Goal: Transaction & Acquisition: Purchase product/service

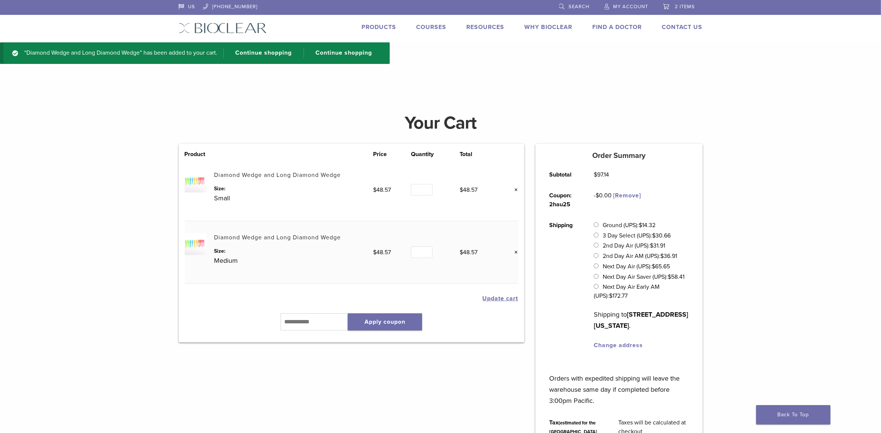
click at [255, 175] on link "Diamond Wedge and Long Diamond Wedge" at bounding box center [277, 174] width 127 height 7
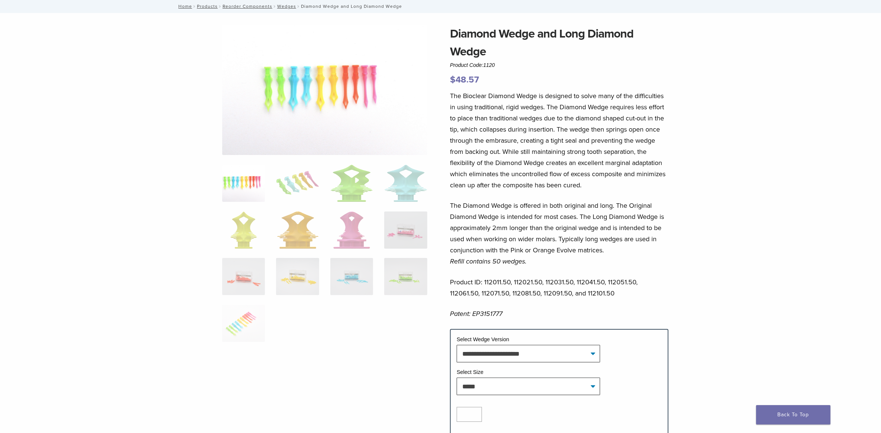
scroll to position [44, 0]
click at [588, 353] on select "**********" at bounding box center [528, 352] width 143 height 17
click at [357, 109] on img at bounding box center [324, 89] width 205 height 130
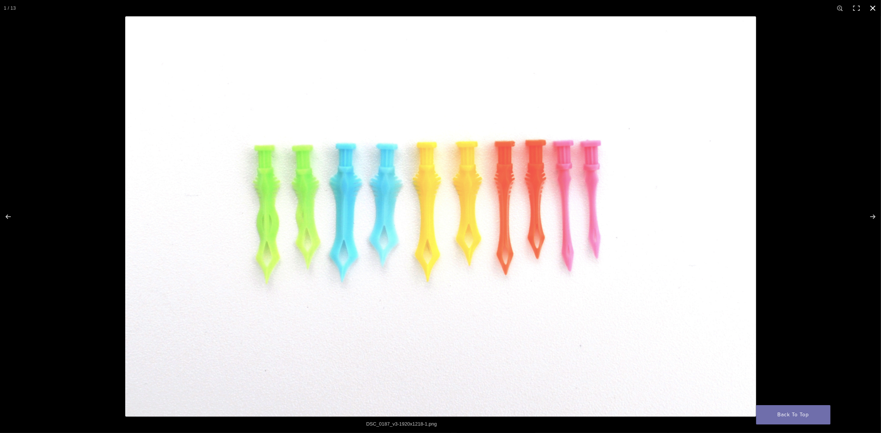
click at [872, 8] on button "Close (Esc)" at bounding box center [873, 8] width 16 height 16
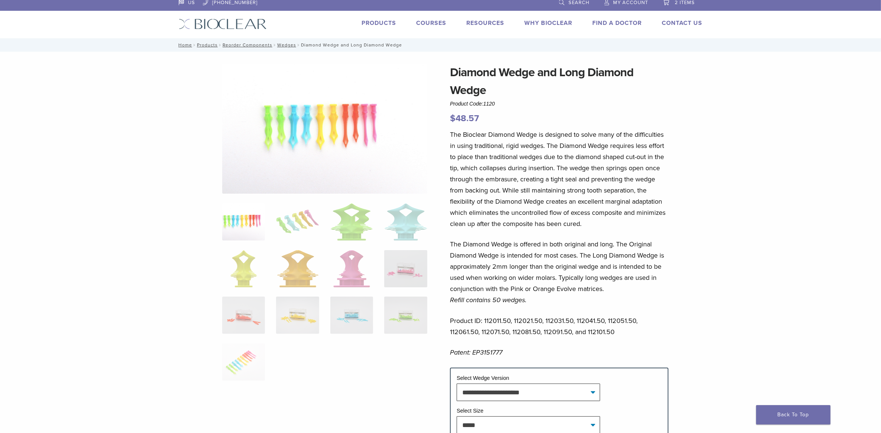
scroll to position [0, 0]
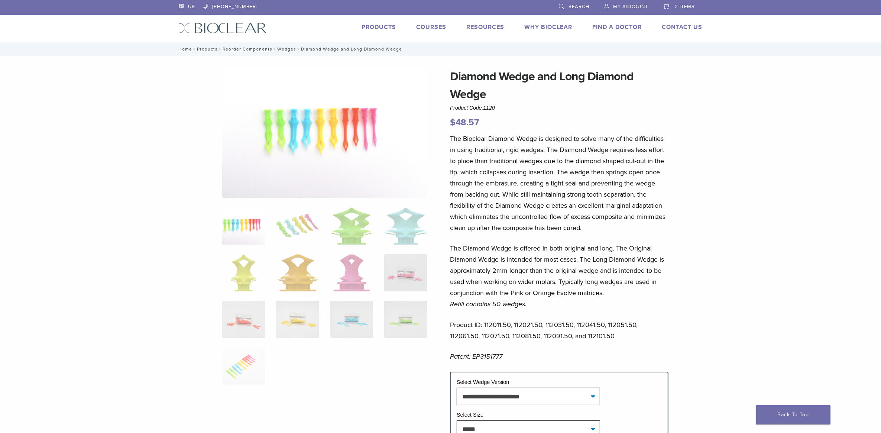
click at [684, 8] on span "2 items" at bounding box center [685, 7] width 20 height 6
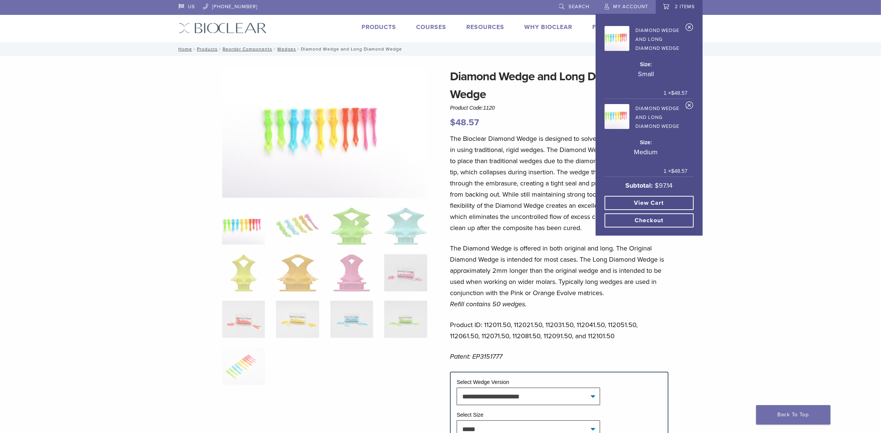
click at [690, 101] on link "×" at bounding box center [690, 106] width 8 height 11
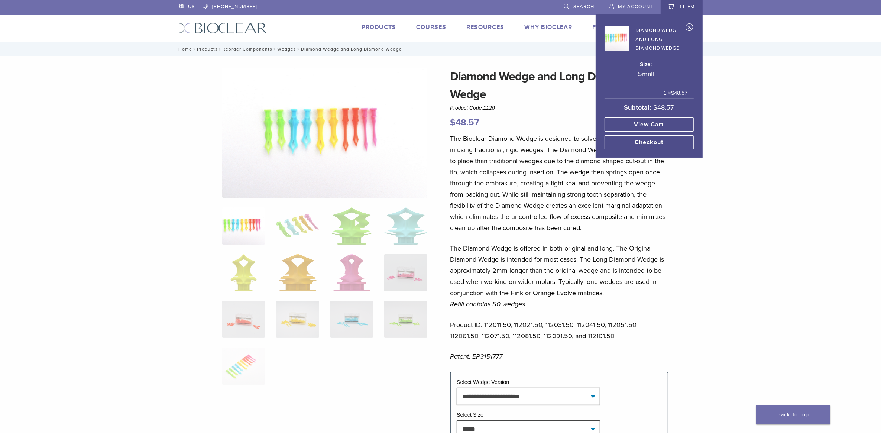
click at [691, 30] on link "×" at bounding box center [690, 28] width 8 height 11
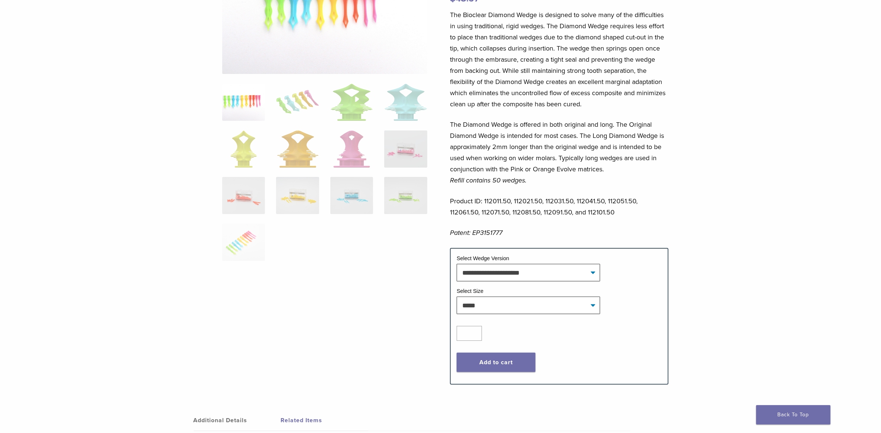
scroll to position [122, 0]
click at [511, 365] on button "Add to cart" at bounding box center [496, 364] width 79 height 19
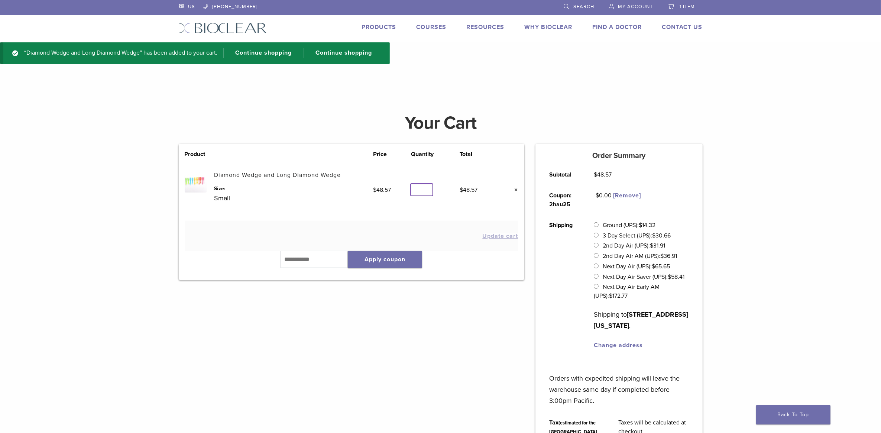
type input "*"
click at [426, 187] on input "*" at bounding box center [422, 190] width 22 height 12
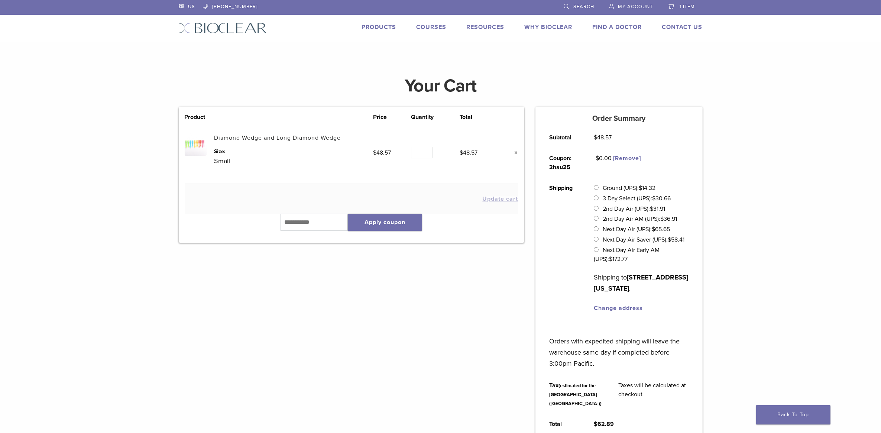
click at [282, 138] on link "Diamond Wedge and Long Diamond Wedge" at bounding box center [277, 137] width 127 height 7
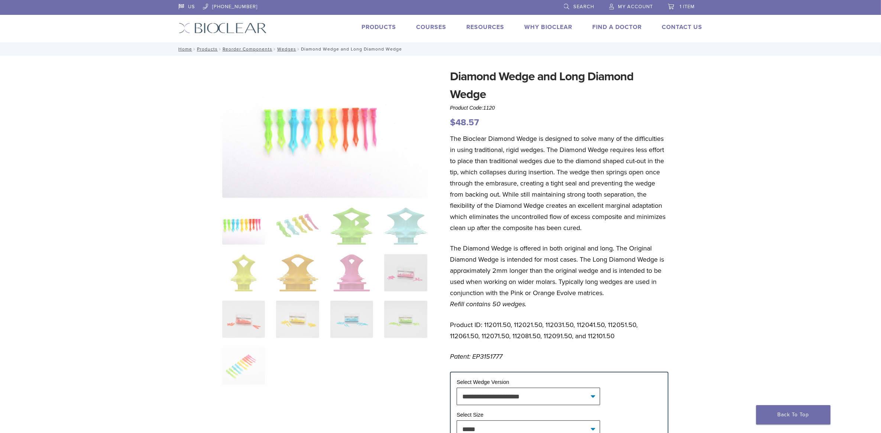
click at [686, 5] on span "1 item" at bounding box center [687, 7] width 15 height 6
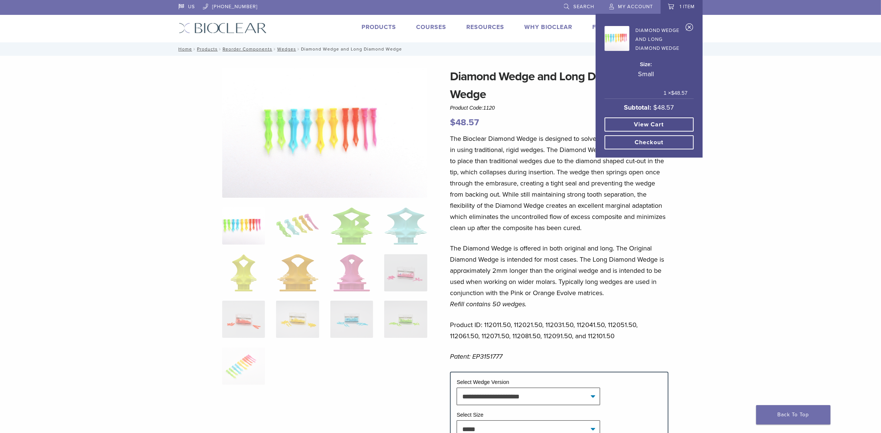
click at [690, 27] on link "×" at bounding box center [690, 28] width 8 height 11
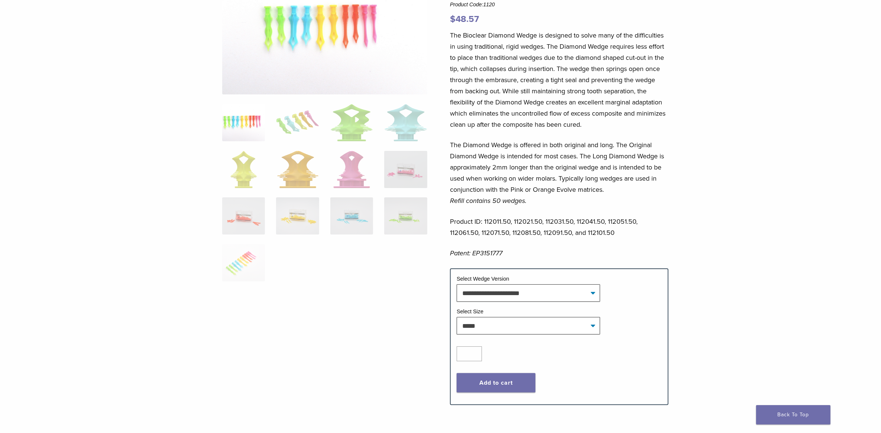
scroll to position [109, 0]
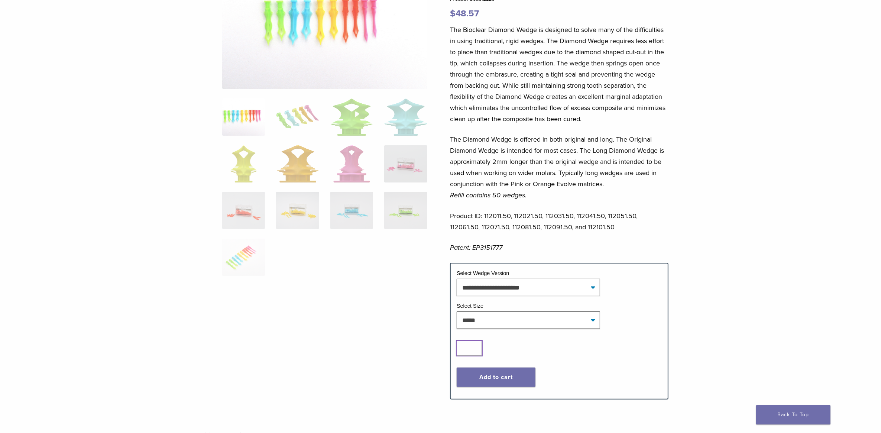
type input "*"
click at [475, 346] on input "*" at bounding box center [469, 348] width 25 height 15
click at [487, 381] on button "Add to cart" at bounding box center [496, 377] width 79 height 19
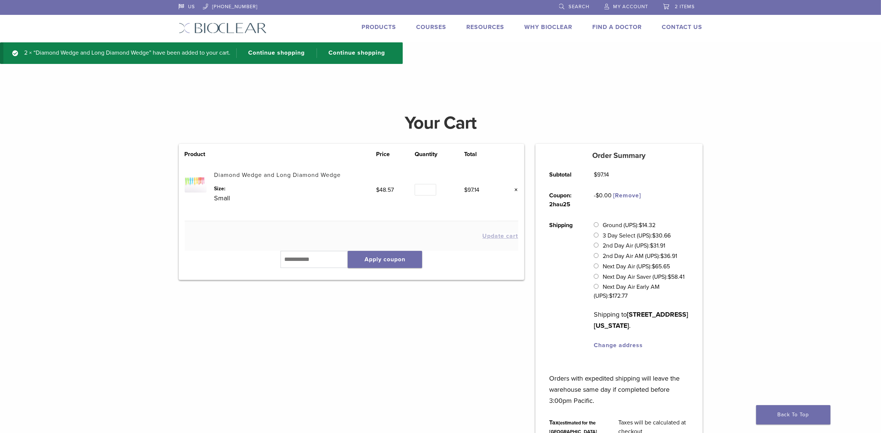
click at [300, 176] on link "Diamond Wedge and Long Diamond Wedge" at bounding box center [277, 174] width 127 height 7
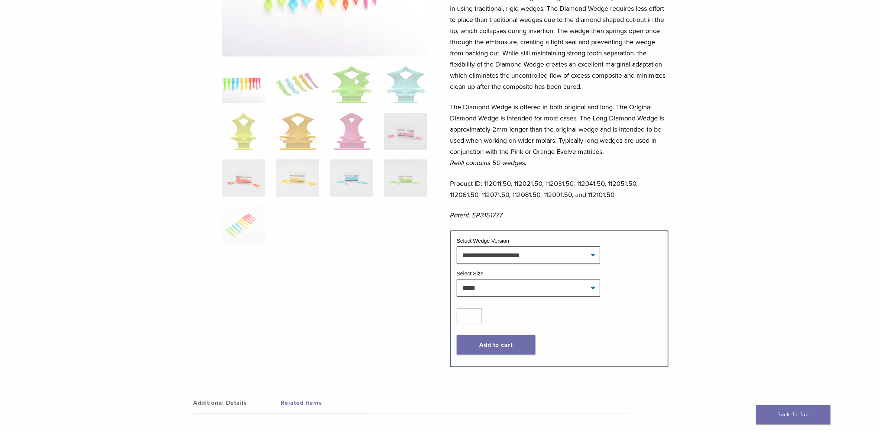
scroll to position [140, 0]
click at [593, 292] on select "**********" at bounding box center [528, 288] width 143 height 17
click at [457, 280] on select "**********" at bounding box center [528, 288] width 143 height 17
select select "******"
click at [498, 351] on button "Add to cart" at bounding box center [496, 345] width 79 height 19
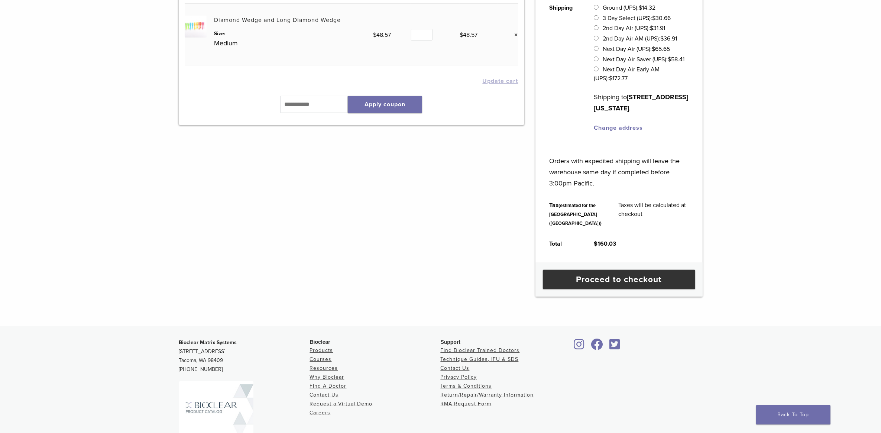
scroll to position [222, 0]
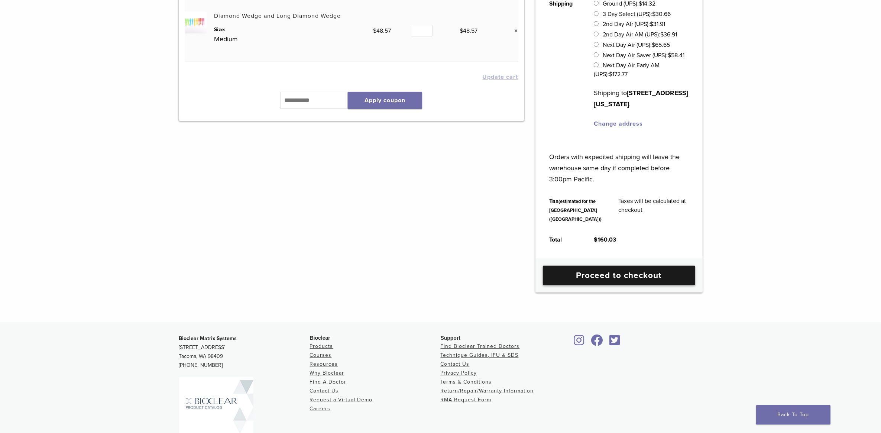
click at [647, 285] on link "Proceed to checkout" at bounding box center [619, 275] width 152 height 19
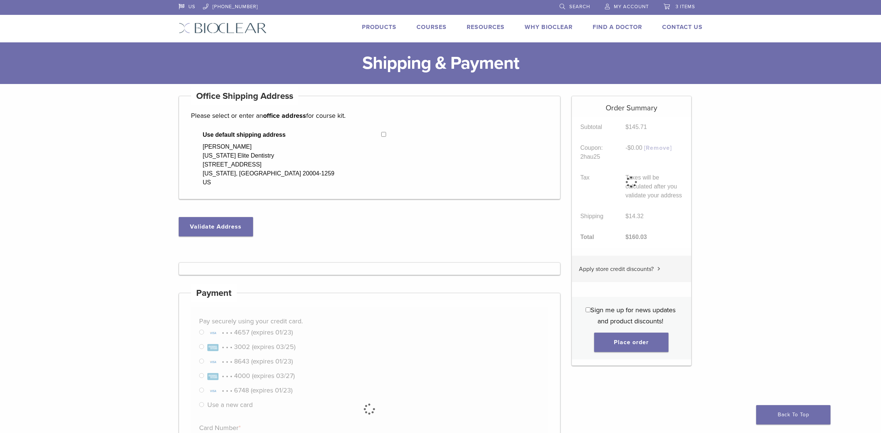
select select "**"
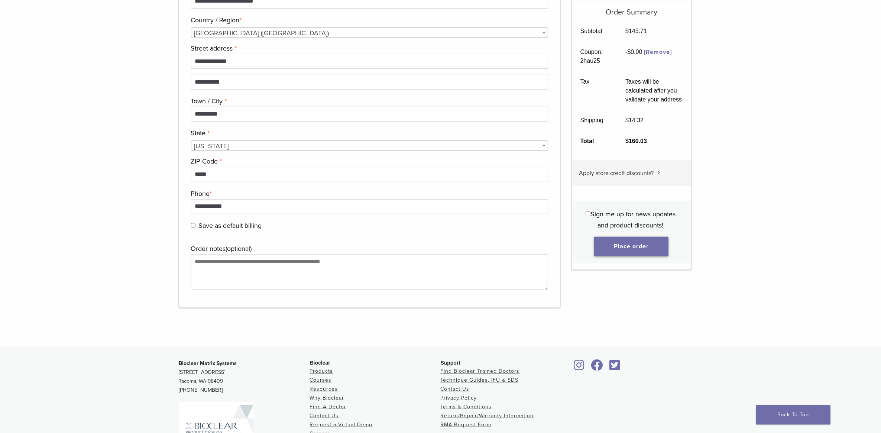
scroll to position [671, 0]
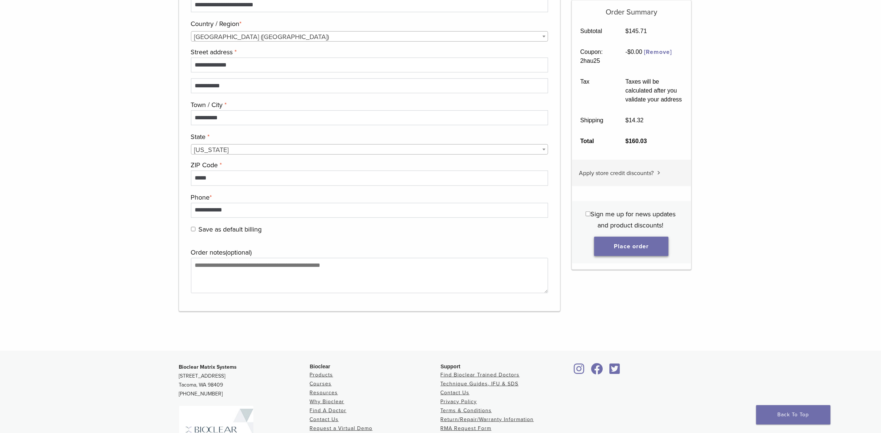
click at [639, 250] on button "Place order" at bounding box center [631, 246] width 74 height 19
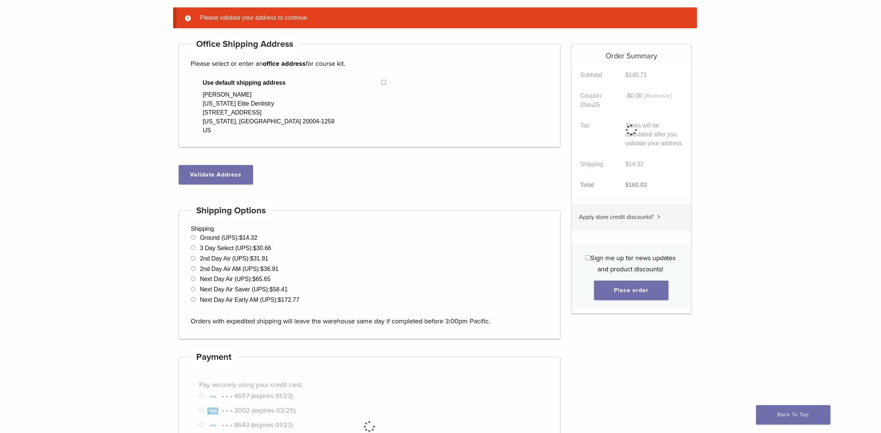
scroll to position [58, 0]
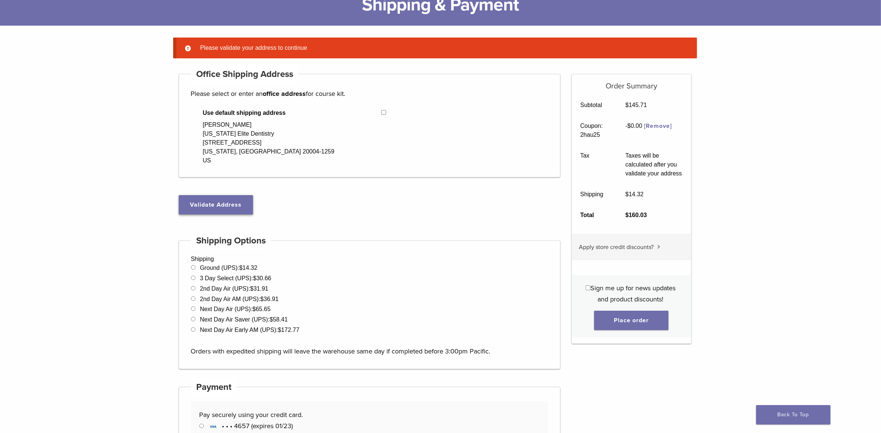
click at [216, 204] on button "Validate Address" at bounding box center [216, 204] width 74 height 19
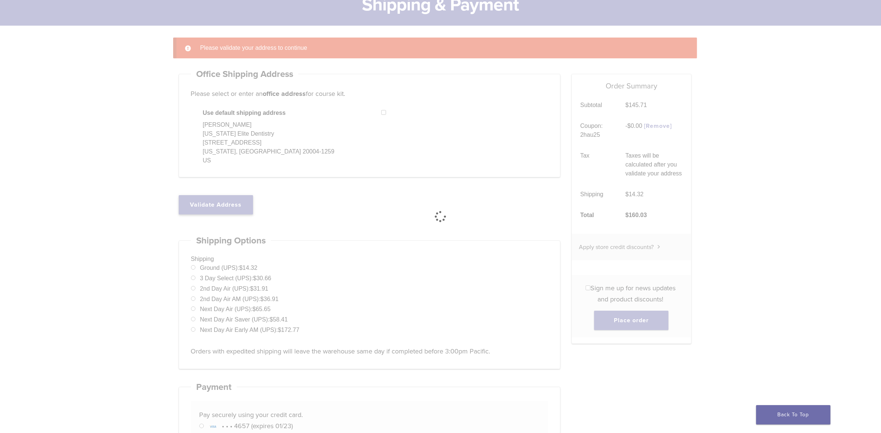
select select "**"
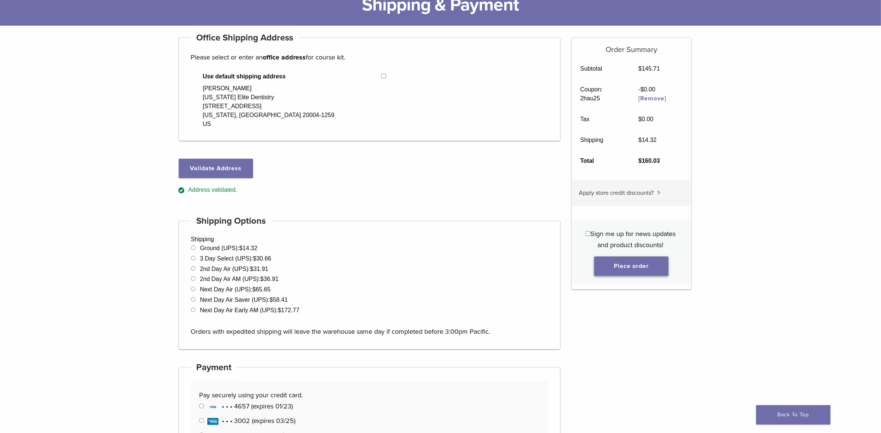
click at [651, 268] on button "Place order" at bounding box center [631, 265] width 74 height 19
